Goal: Task Accomplishment & Management: Manage account settings

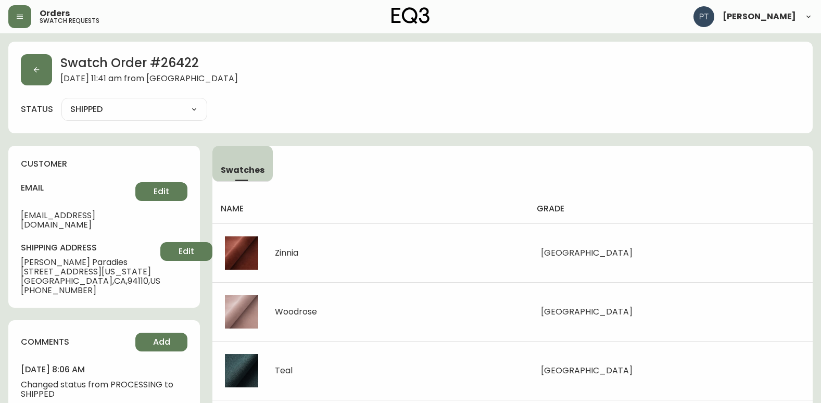
click at [23, 69] on button "button" at bounding box center [36, 69] width 31 height 31
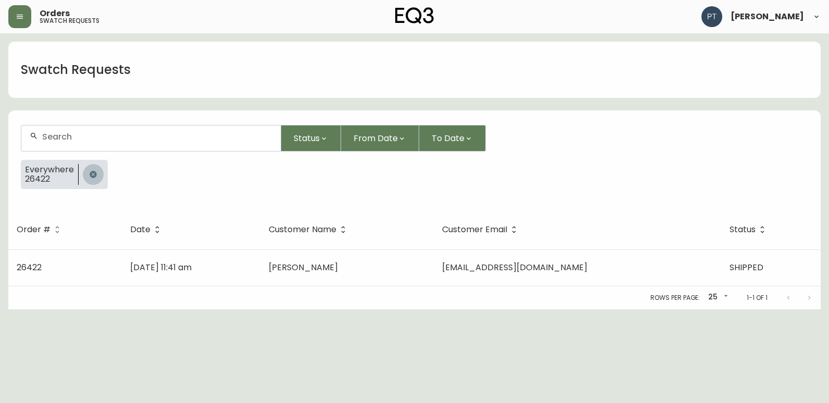
click at [91, 176] on icon "button" at bounding box center [93, 174] width 7 height 7
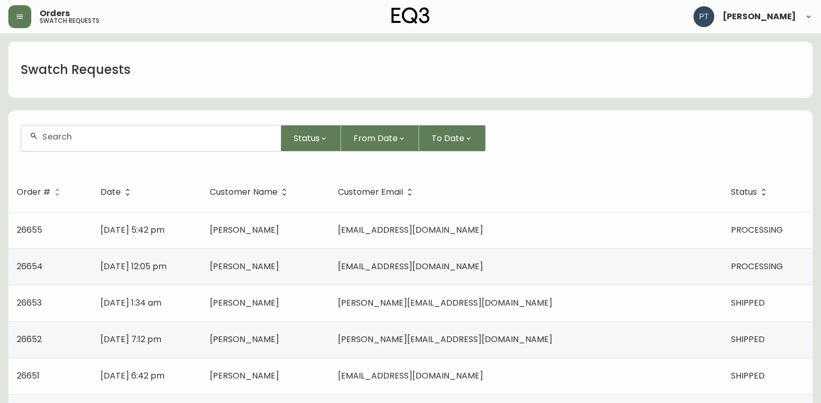
click at [110, 139] on input "text" at bounding box center [157, 137] width 230 height 10
click at [108, 139] on input "2644" at bounding box center [157, 137] width 230 height 10
type input "26422"
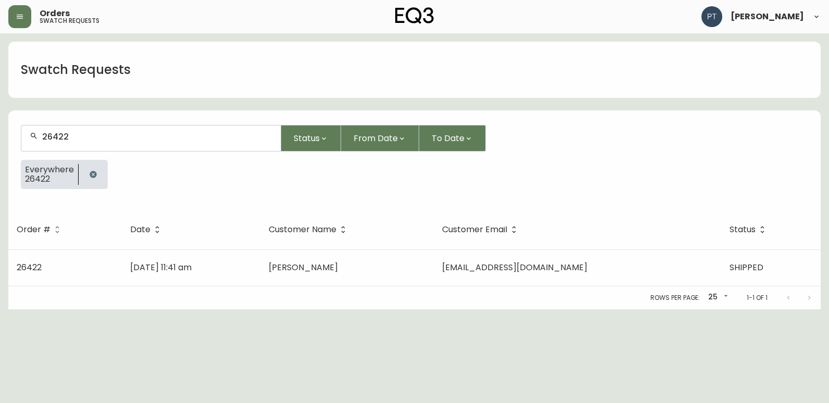
click at [280, 291] on div "Rows per page: 25 25 1-1 of 1" at bounding box center [414, 297] width 813 height 23
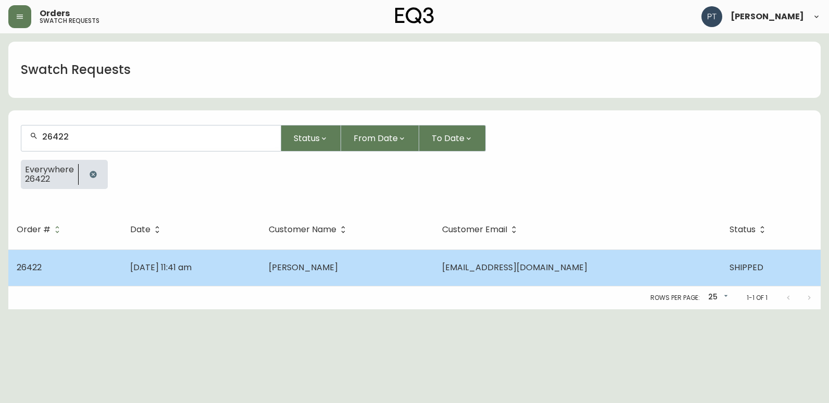
click at [260, 282] on td "[DATE] 11:41 am" at bounding box center [191, 267] width 139 height 36
select select "SHIPPED"
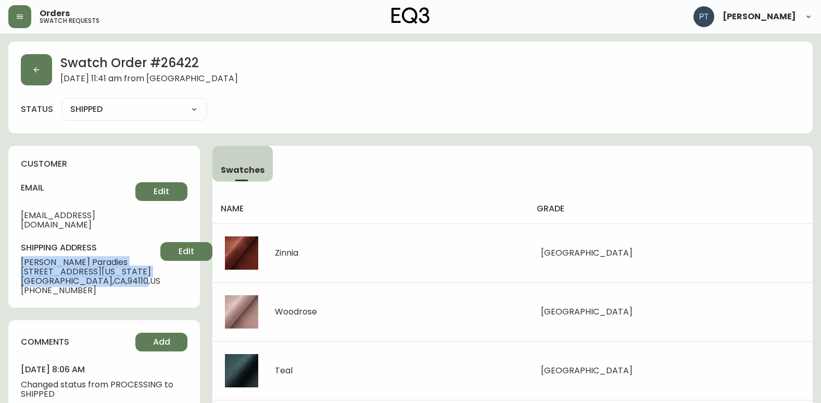
drag, startPoint x: 22, startPoint y: 253, endPoint x: 118, endPoint y: 272, distance: 97.8
click at [118, 272] on div "shipping address [PERSON_NAME] [STREET_ADDRESS][US_STATE] [PHONE_NUMBER] Edit" at bounding box center [104, 268] width 167 height 53
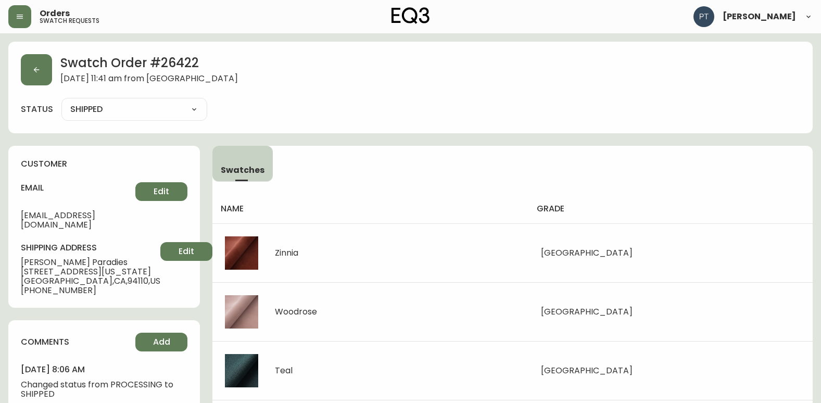
drag, startPoint x: 118, startPoint y: 272, endPoint x: 109, endPoint y: 289, distance: 18.6
click at [116, 289] on div "customer email [EMAIL_ADDRESS][DOMAIN_NAME] Edit shipping address [PERSON_NAME]…" at bounding box center [104, 227] width 192 height 162
click at [41, 66] on button "button" at bounding box center [36, 69] width 31 height 31
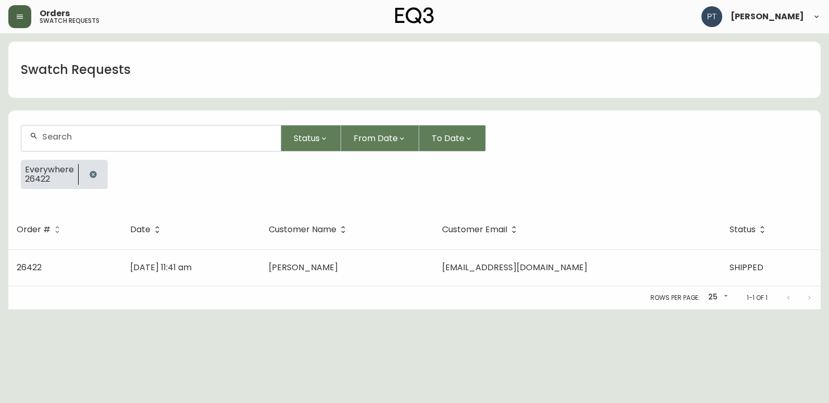
click at [29, 18] on button "button" at bounding box center [19, 16] width 23 height 23
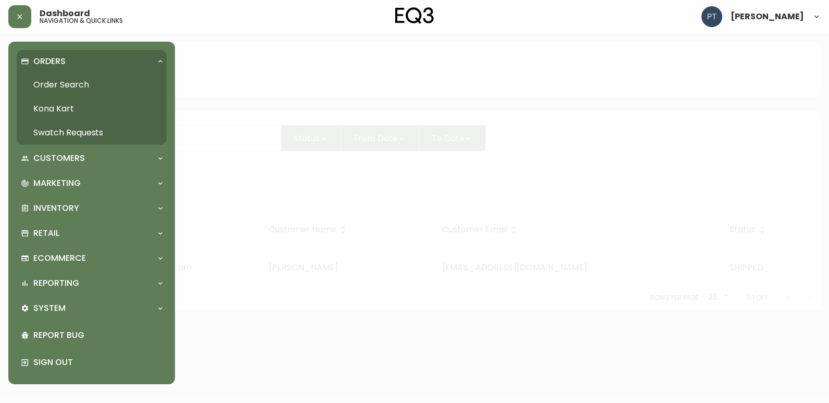
click at [280, 129] on div at bounding box center [414, 201] width 829 height 403
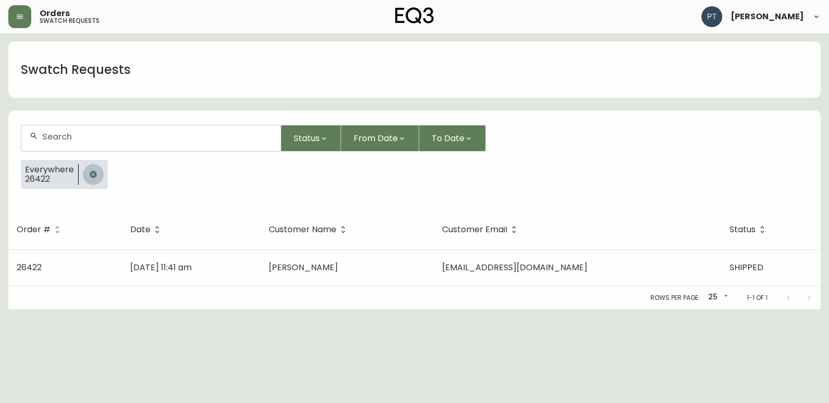
click at [93, 173] on icon "button" at bounding box center [93, 174] width 8 height 8
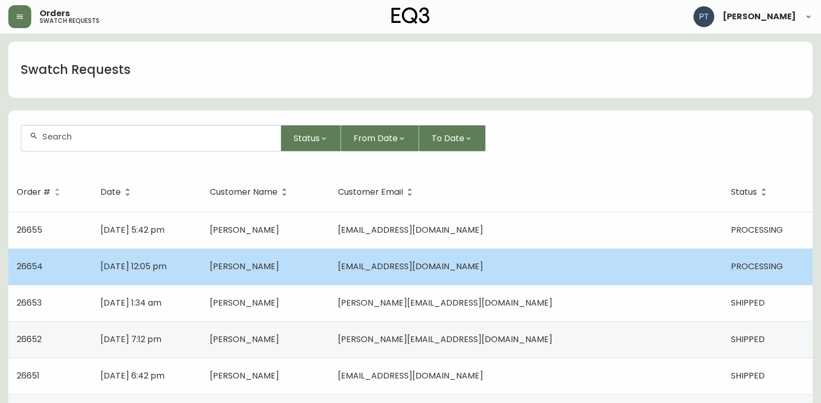
click at [201, 277] on td "[DATE] 12:05 pm" at bounding box center [146, 266] width 109 height 36
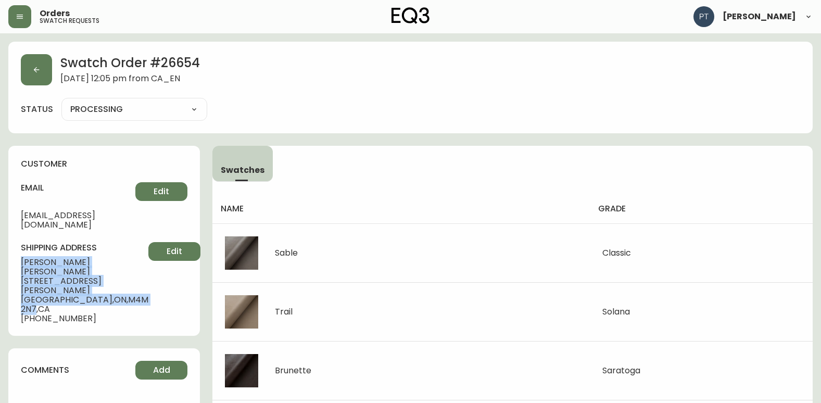
drag, startPoint x: 22, startPoint y: 251, endPoint x: 109, endPoint y: 271, distance: 89.8
click at [109, 271] on div "customer email [EMAIL_ADDRESS][DOMAIN_NAME] Edit shipping address [PERSON_NAME]…" at bounding box center [104, 241] width 192 height 190
copy div "[PERSON_NAME] [STREET_ADDRESS][PERSON_NAME]"
click at [40, 74] on button "button" at bounding box center [36, 69] width 31 height 31
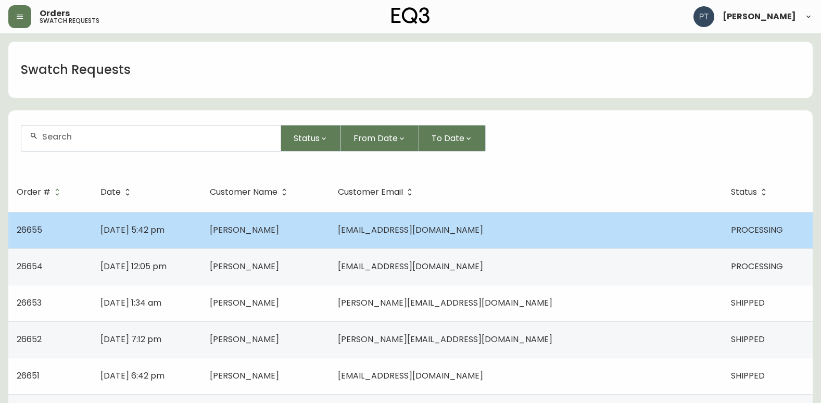
click at [201, 232] on td "[DATE] 5:42 pm" at bounding box center [146, 230] width 109 height 36
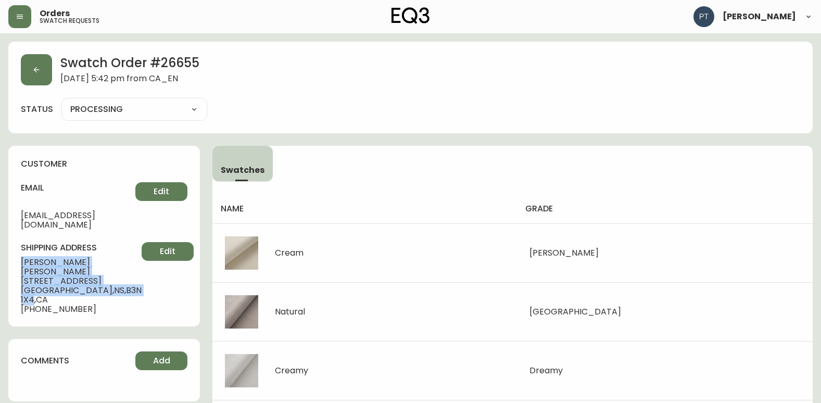
drag, startPoint x: 21, startPoint y: 252, endPoint x: 97, endPoint y: 272, distance: 78.7
click at [97, 272] on div "shipping address [PERSON_NAME] [STREET_ADDRESS][PERSON_NAME] [PHONE_NUMBER] Edit" at bounding box center [104, 278] width 167 height 72
copy div "[PERSON_NAME] [STREET_ADDRESS][PERSON_NAME]"
click at [22, 60] on button "button" at bounding box center [36, 69] width 31 height 31
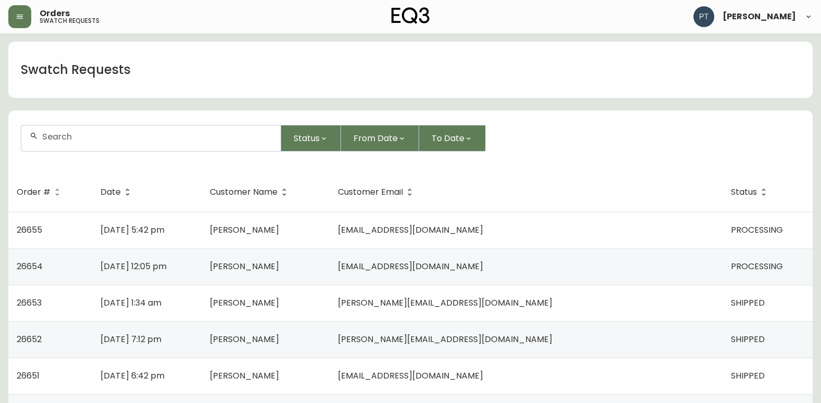
click at [86, 133] on input "text" at bounding box center [157, 137] width 230 height 10
type input "26422"
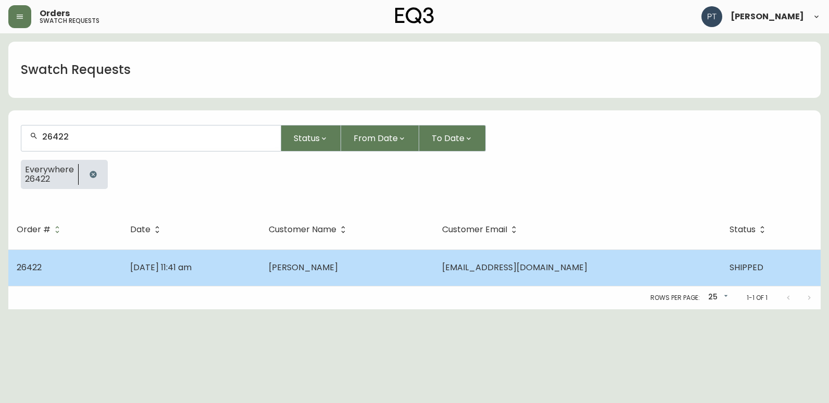
click at [432, 262] on td "[PERSON_NAME]" at bounding box center [346, 267] width 173 height 36
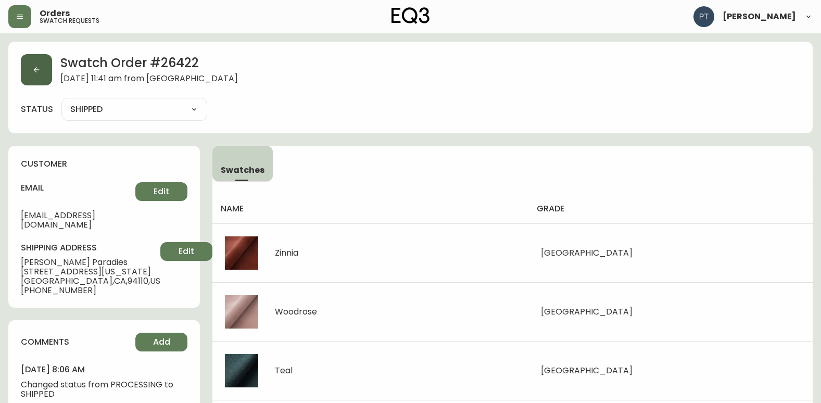
click at [44, 69] on button "button" at bounding box center [36, 69] width 31 height 31
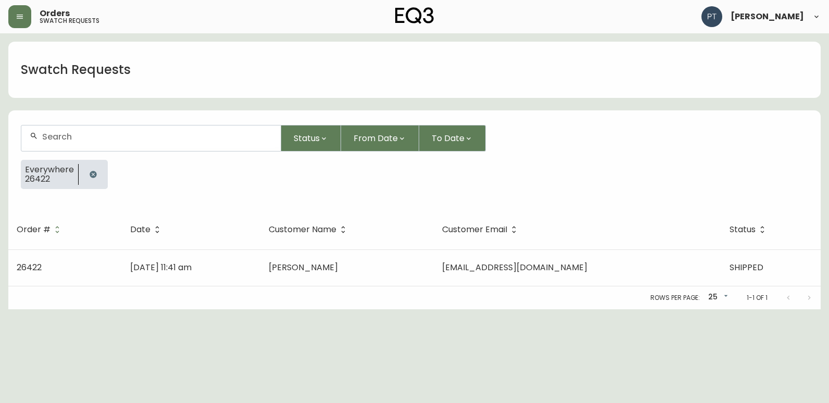
click at [89, 179] on button "button" at bounding box center [93, 174] width 21 height 21
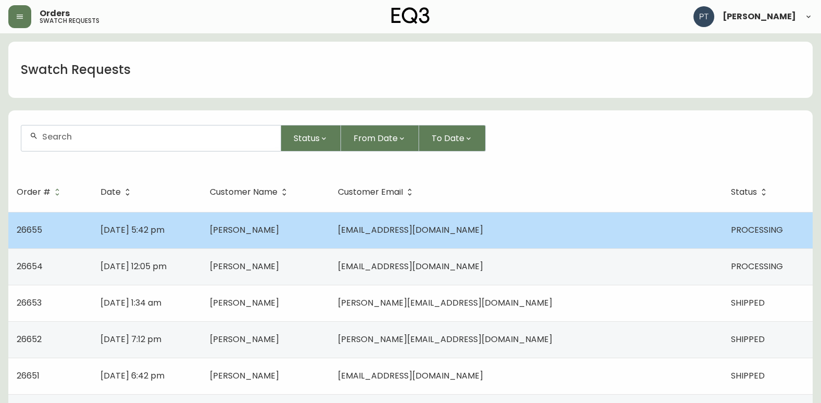
click at [483, 232] on span "[EMAIL_ADDRESS][DOMAIN_NAME]" at bounding box center [410, 230] width 145 height 12
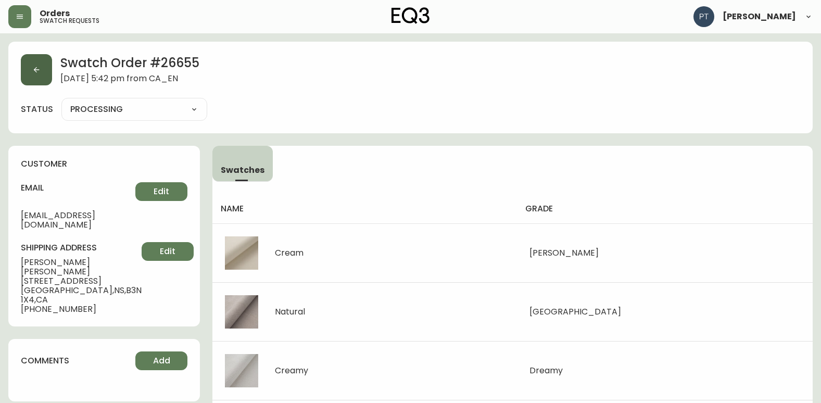
click at [44, 63] on button "button" at bounding box center [36, 69] width 31 height 31
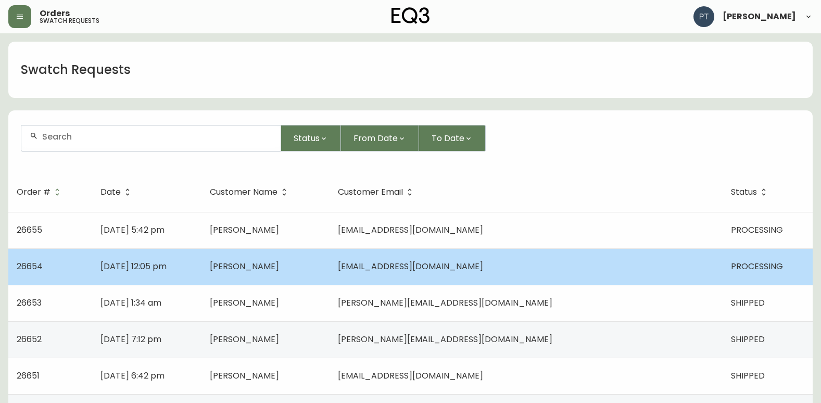
click at [289, 282] on td "[PERSON_NAME]" at bounding box center [266, 266] width 128 height 36
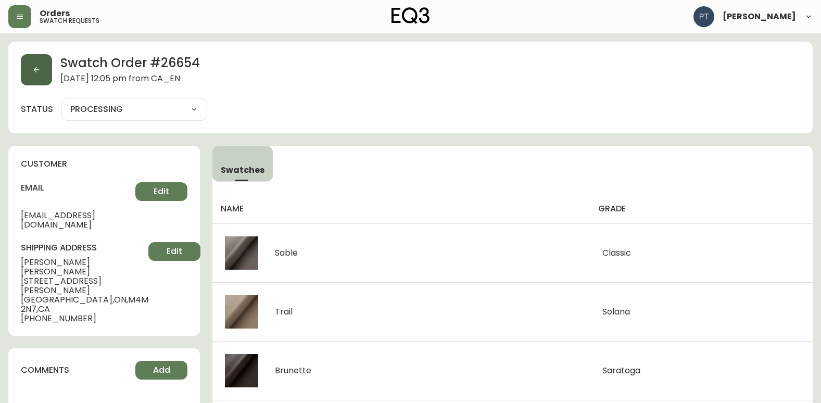
click at [46, 71] on button "button" at bounding box center [36, 69] width 31 height 31
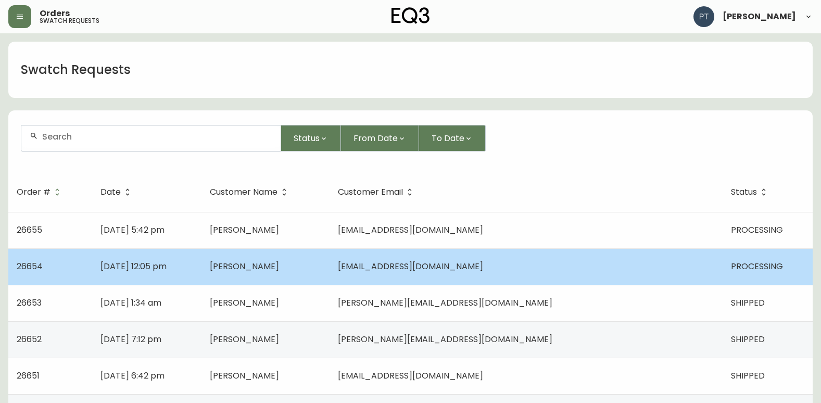
click at [589, 265] on td "[EMAIL_ADDRESS][DOMAIN_NAME]" at bounding box center [526, 266] width 393 height 36
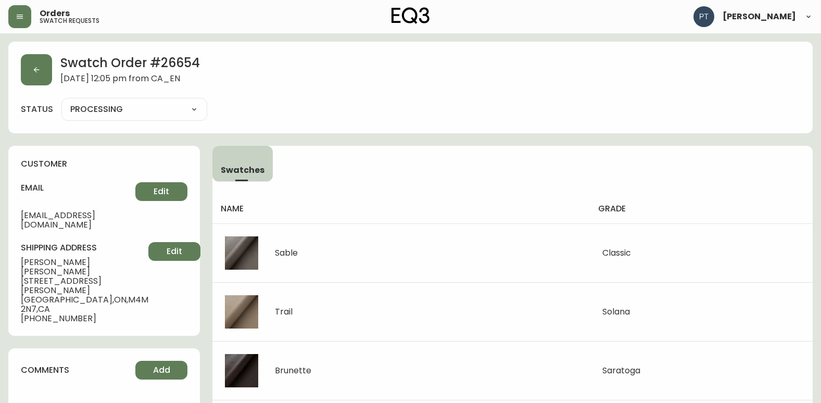
click at [149, 117] on div "PROCESSING SHIPPED CANCELLED" at bounding box center [134, 109] width 146 height 23
click at [152, 109] on select "PROCESSING SHIPPED CANCELLED" at bounding box center [134, 110] width 146 height 16
click at [61, 102] on select "PROCESSING SHIPPED CANCELLED" at bounding box center [134, 110] width 146 height 16
select select "PROCESSING"
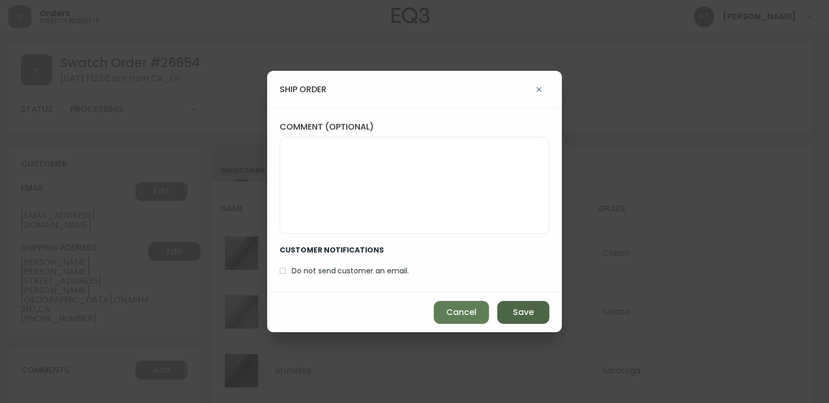
click at [532, 311] on span "Save" at bounding box center [523, 312] width 21 height 11
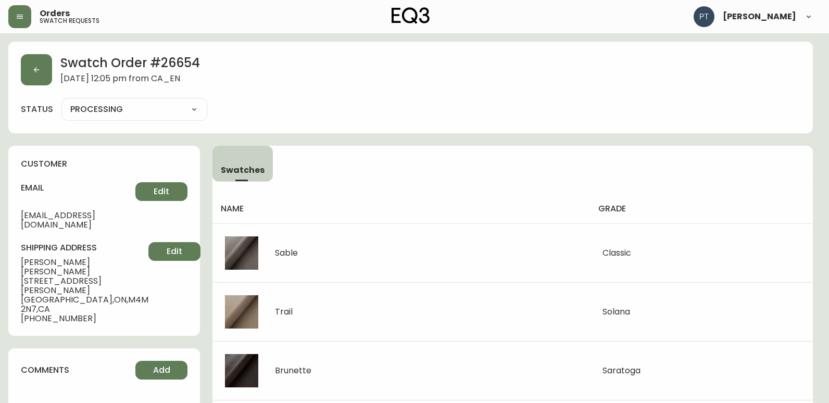
type input "SHIPPED"
select select "SHIPPED"
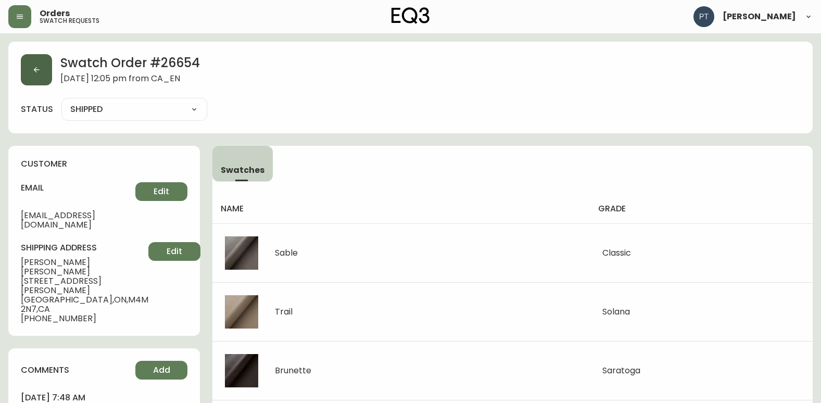
click at [42, 77] on button "button" at bounding box center [36, 69] width 31 height 31
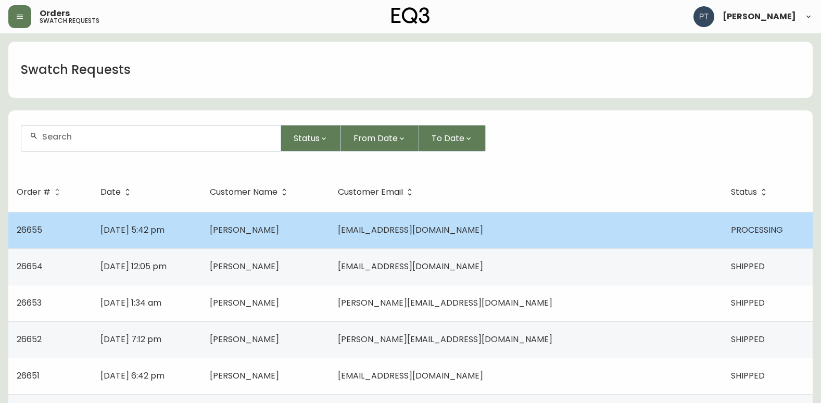
click at [279, 233] on span "[PERSON_NAME]" at bounding box center [244, 230] width 69 height 12
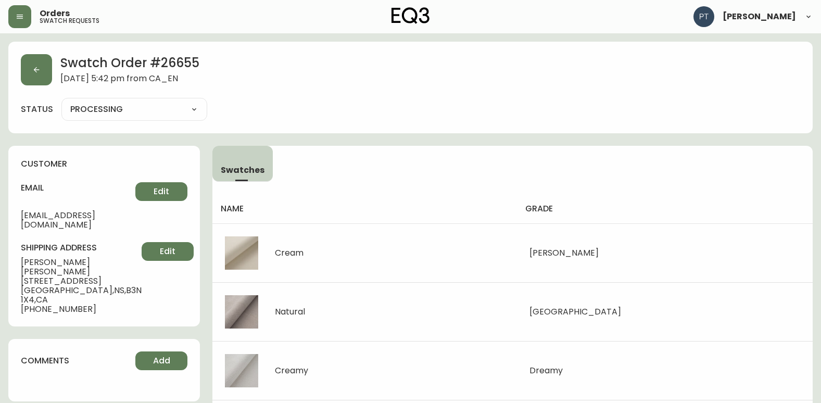
click at [159, 115] on select "PROCESSING SHIPPED CANCELLED" at bounding box center [134, 110] width 146 height 16
click at [61, 102] on select "PROCESSING SHIPPED CANCELLED" at bounding box center [134, 110] width 146 height 16
select select "PROCESSING"
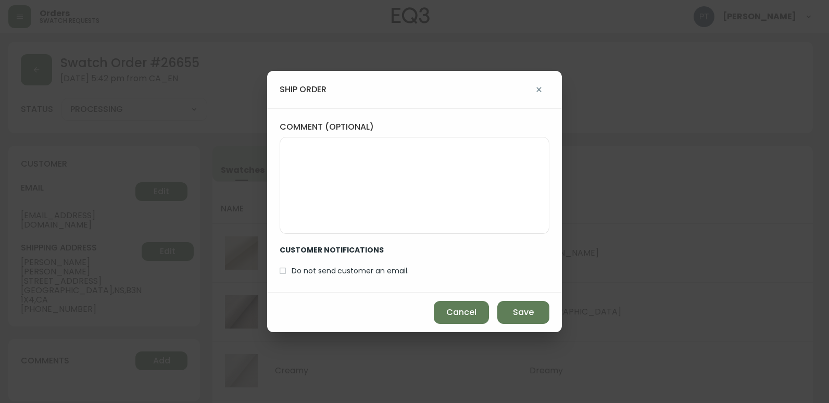
drag, startPoint x: 509, startPoint y: 311, endPoint x: 376, endPoint y: 265, distance: 141.7
click at [509, 311] on button "Save" at bounding box center [523, 312] width 52 height 23
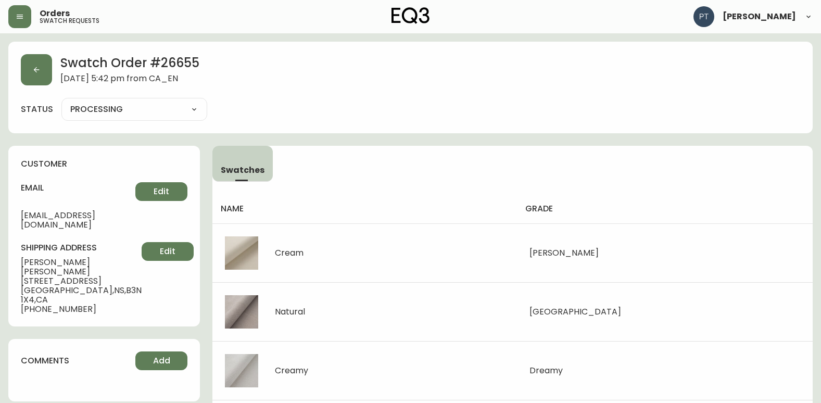
type input "SHIPPED"
select select "SHIPPED"
click at [40, 73] on button "button" at bounding box center [36, 69] width 31 height 31
